Goal: Find specific page/section: Find specific page/section

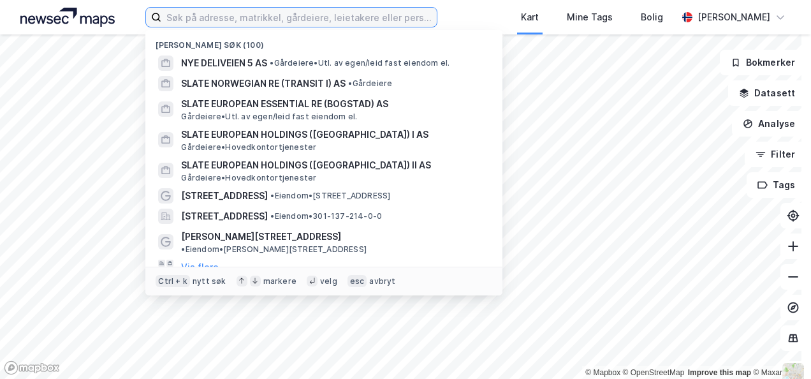
click at [279, 11] on input at bounding box center [298, 17] width 275 height 19
paste input "[STREET_ADDRESS]"
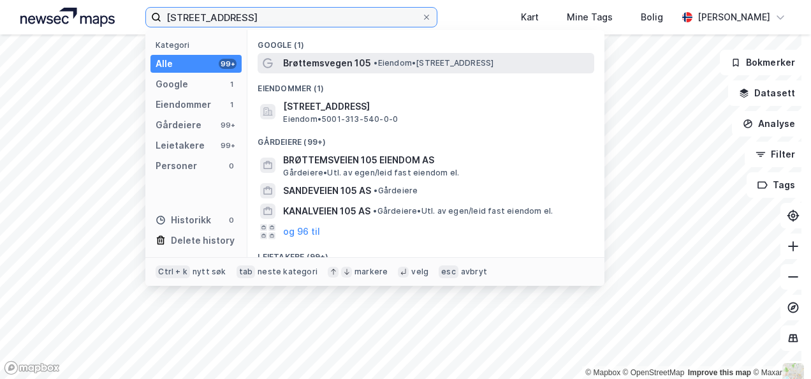
type input "[STREET_ADDRESS]"
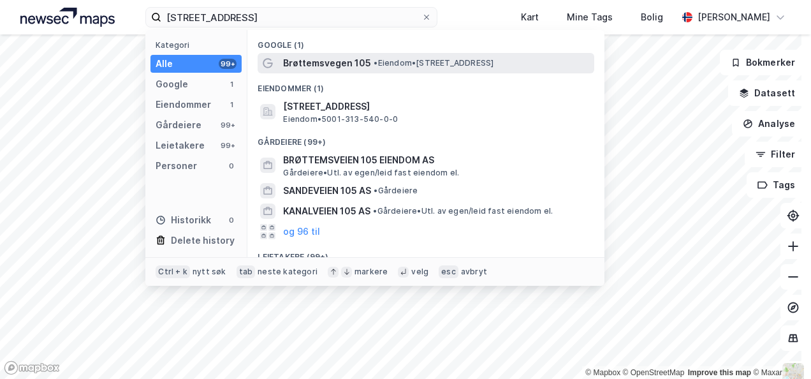
click at [324, 61] on span "Brøttemsvegen 105" at bounding box center [327, 62] width 88 height 15
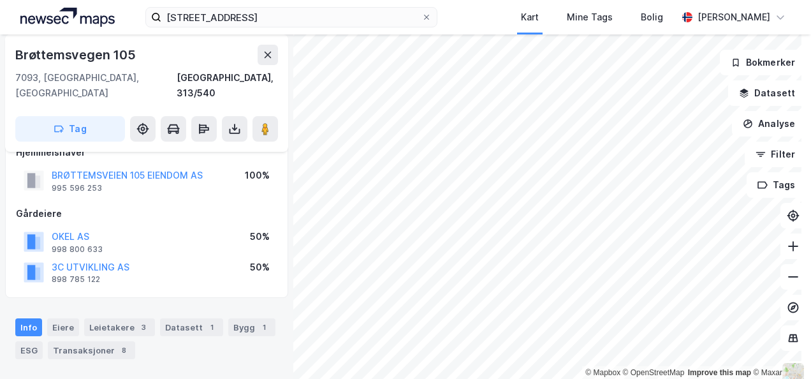
scroll to position [34, 0]
